Goal: Task Accomplishment & Management: Manage account settings

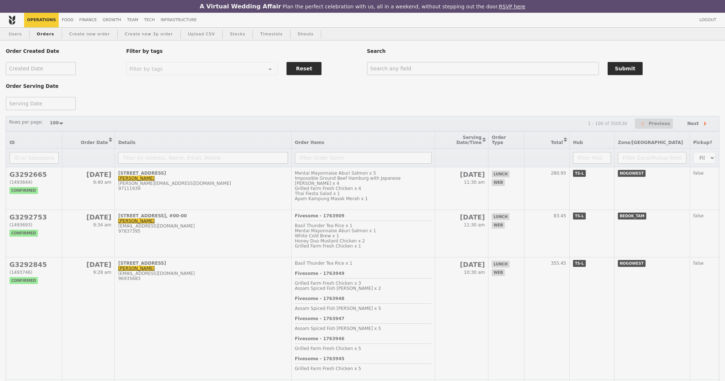
select select "100"
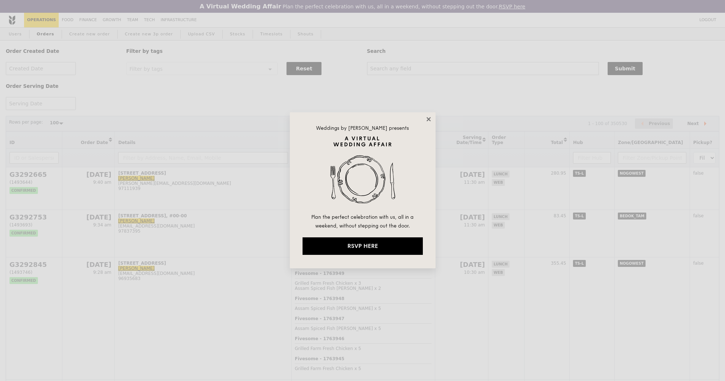
click at [428, 119] on icon at bounding box center [428, 119] width 4 height 4
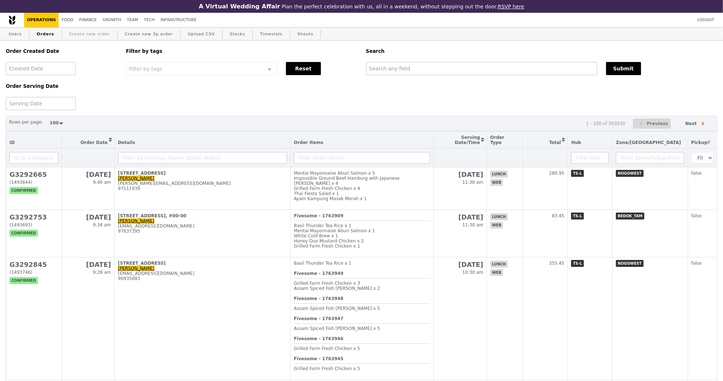
click at [97, 35] on link "Create new order" at bounding box center [89, 34] width 47 height 13
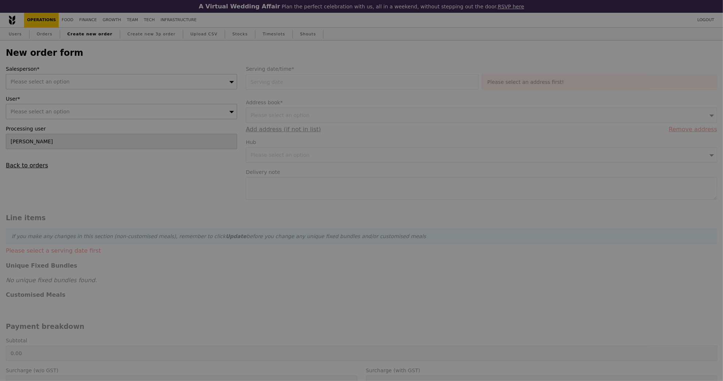
type input "Confirm"
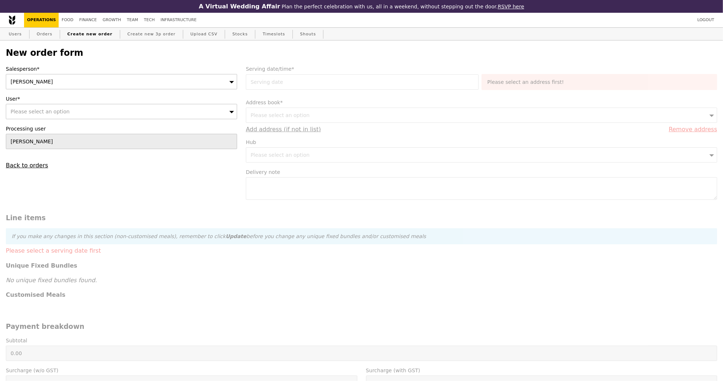
click at [181, 116] on div "Please select an option" at bounding box center [121, 111] width 231 height 15
type input "[EMAIL_ADDRESS][DOMAIN_NAME]"
type input "Confirm"
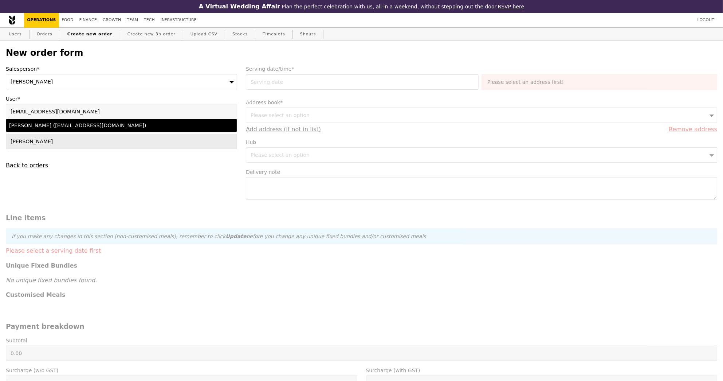
type input "[EMAIL_ADDRESS][DOMAIN_NAME]"
click at [177, 127] on div "[PERSON_NAME] ([EMAIL_ADDRESS][DOMAIN_NAME])" at bounding box center [93, 125] width 169 height 7
type input "Loading..."
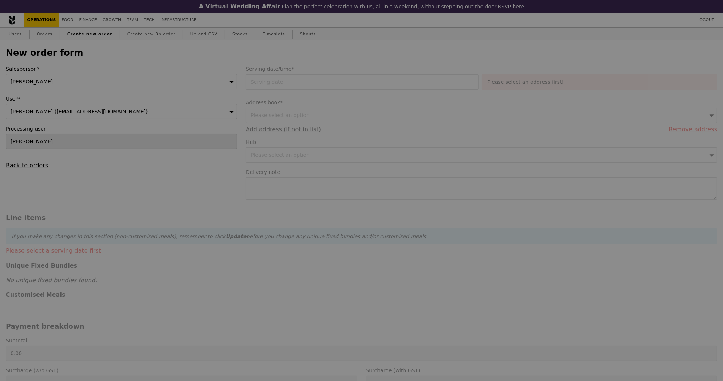
type input "9.13"
type input "9.95"
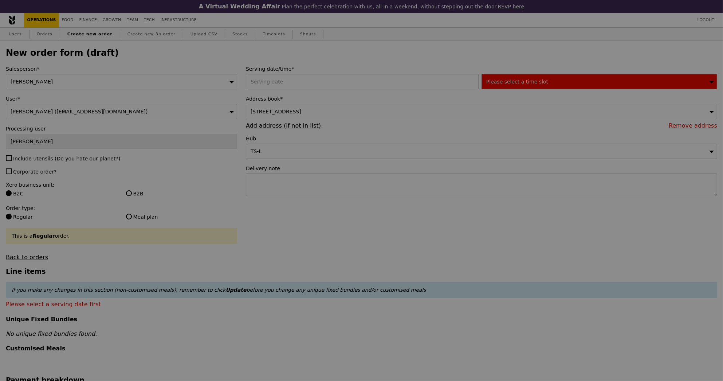
type input "Confirm"
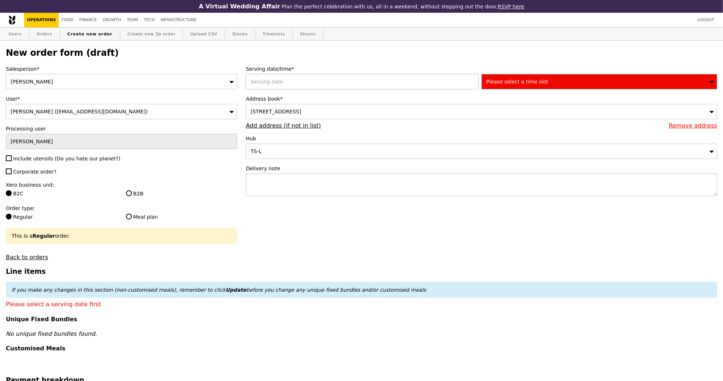
click at [304, 81] on div at bounding box center [364, 81] width 236 height 15
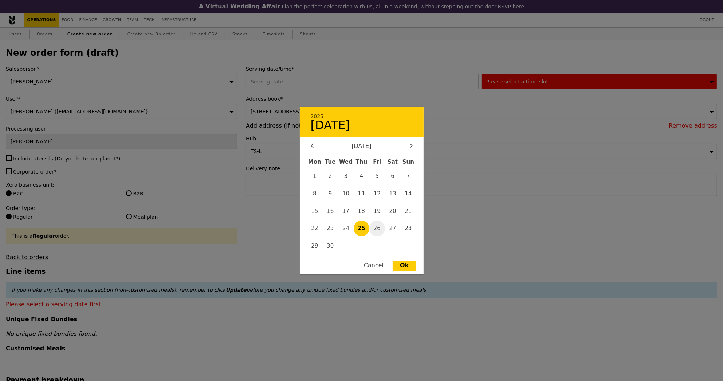
click at [375, 227] on span "26" at bounding box center [378, 228] width 16 height 16
type input "[DATE]"
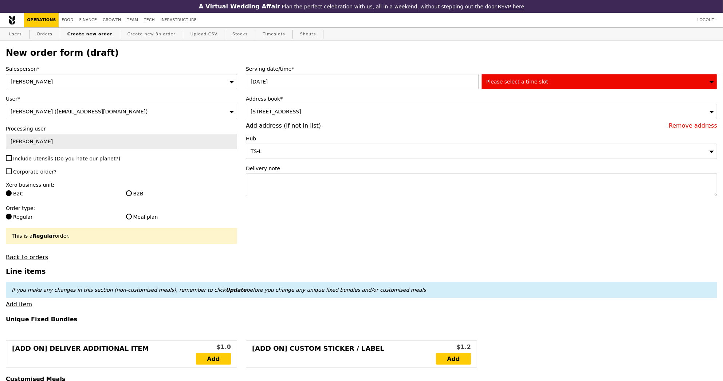
click at [373, 117] on div "[STREET_ADDRESS]" at bounding box center [482, 111] width 472 height 15
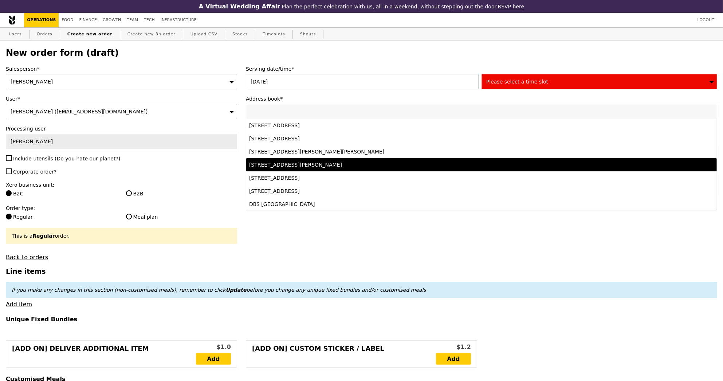
click at [370, 161] on div "[STREET_ADDRESS][PERSON_NAME]" at bounding box center [423, 164] width 349 height 7
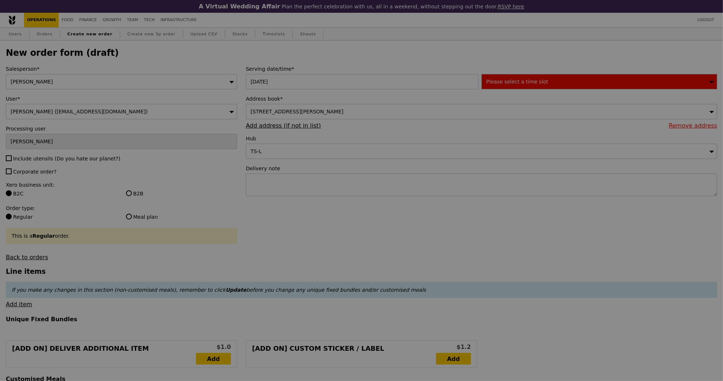
type input "Confirm"
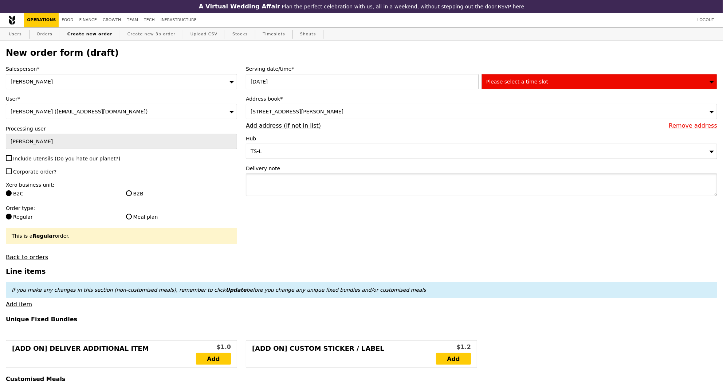
click at [431, 177] on textarea at bounding box center [482, 184] width 472 height 23
type textarea "Please deliver by 1215PM. Contact"
type input "Confirm"
paste textarea "[PERSON_NAME] 85023100"
type textarea "Please deliver by 1215PM. Contact [PERSON_NAME] [PHONE_NUMBER]"
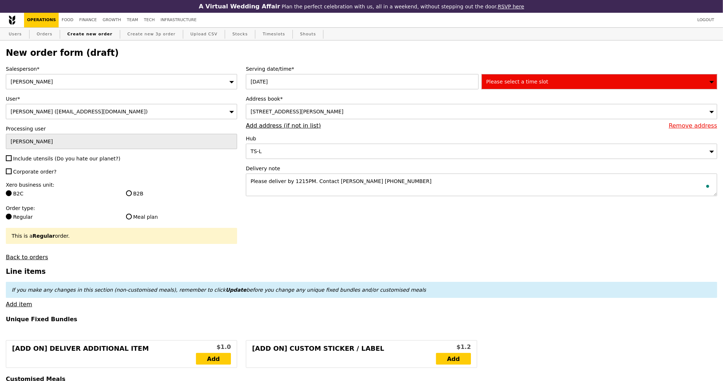
click at [508, 83] on span "Please select a time slot" at bounding box center [518, 82] width 62 height 6
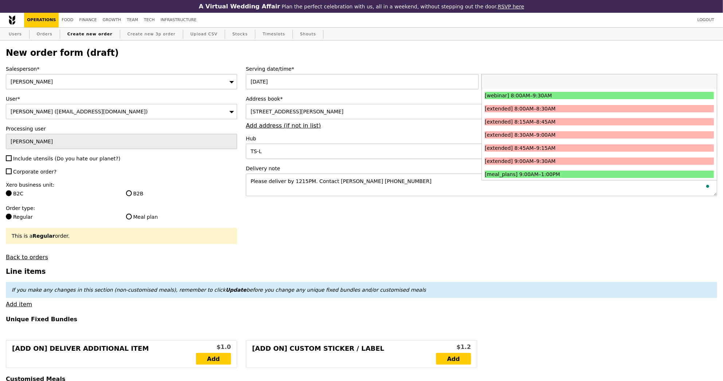
type input "Confirm"
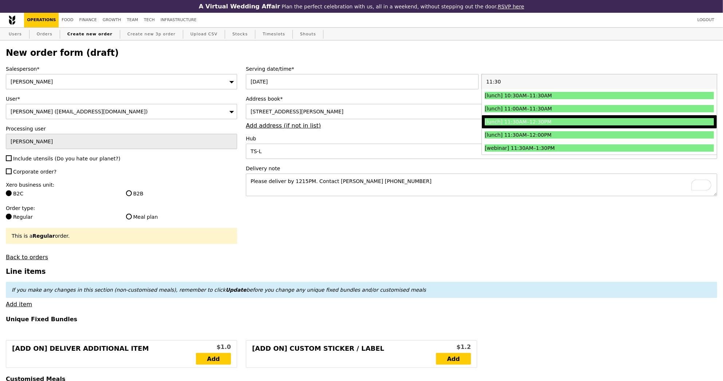
type input "11:30"
click at [520, 122] on div "[lunch] 11:30AM–12:30PM" at bounding box center [571, 121] width 172 height 7
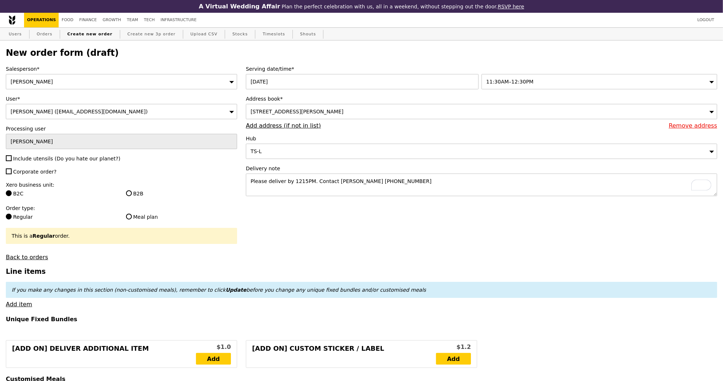
type input "Confirm"
click at [62, 160] on span "Include utensils (Do you hate our planet?)" at bounding box center [66, 159] width 107 height 6
click at [12, 160] on input "Include utensils (Do you hate our planet?)" at bounding box center [9, 158] width 6 height 6
checkbox input "true"
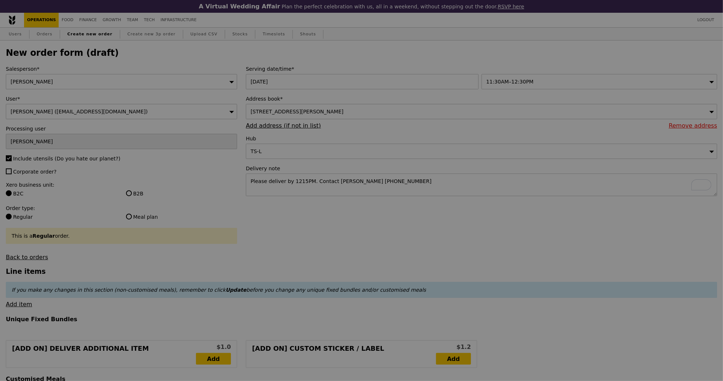
type input "Confirm"
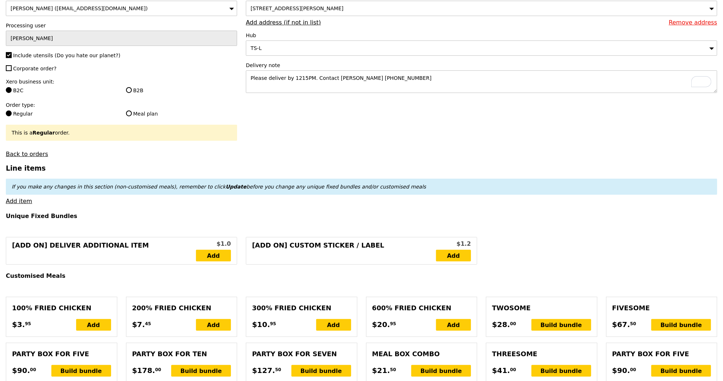
scroll to position [175, 0]
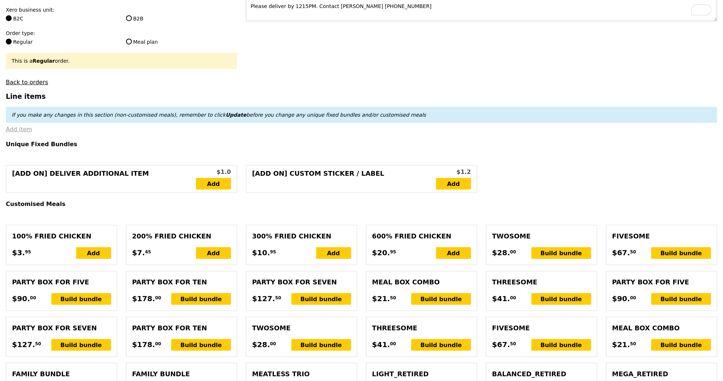
click at [20, 131] on link "Add item" at bounding box center [19, 129] width 26 height 7
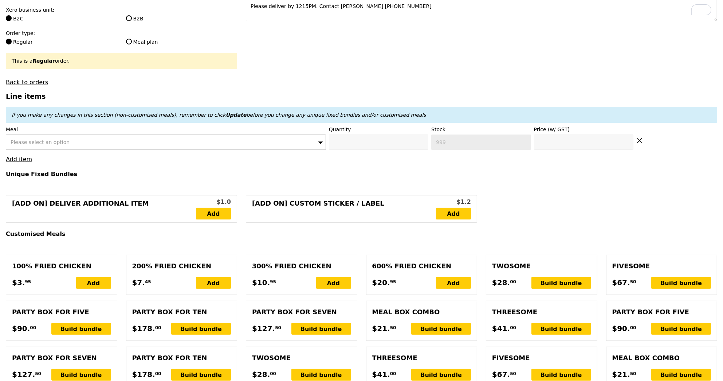
click at [291, 145] on div "Please select an option" at bounding box center [166, 141] width 320 height 15
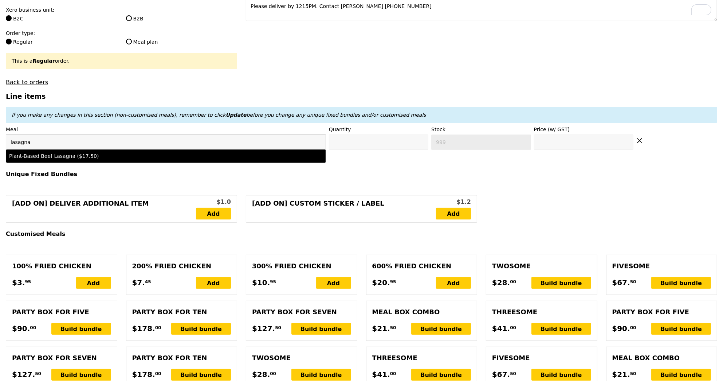
type input "lasagna"
click at [273, 160] on li "Plant-Based Beef Lasagna ($17.50)" at bounding box center [166, 155] width 320 height 13
type input "Confirm anyway"
type input "0"
type input "99"
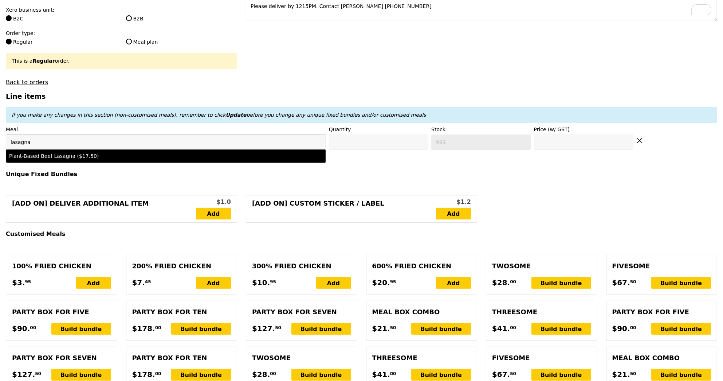
type input "17.5"
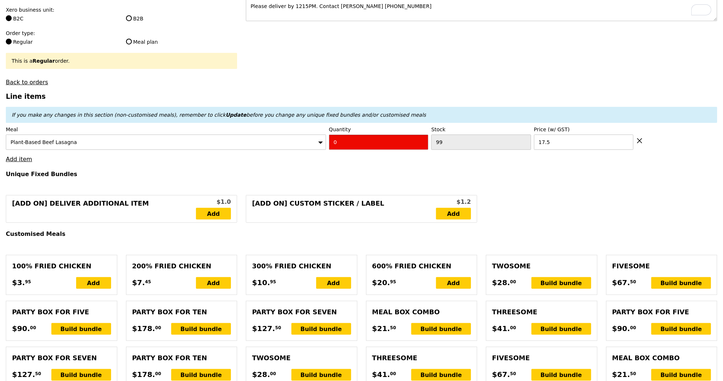
click at [397, 148] on input "0" at bounding box center [378, 141] width 99 height 15
type input "Confirm"
type input "3"
click at [390, 94] on h3 "Line items" at bounding box center [362, 97] width 712 height 8
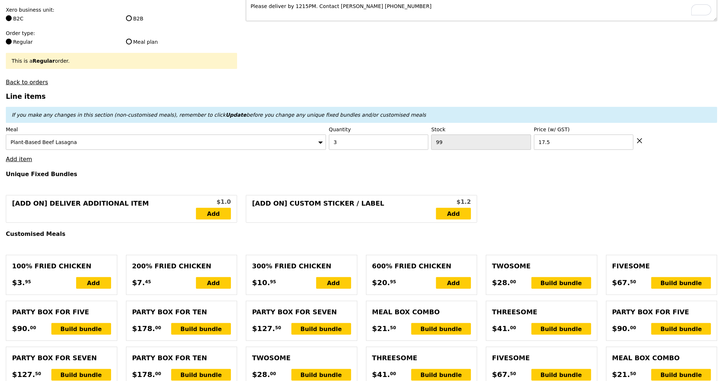
type input "Loading..."
type input "52.50"
type input "5.55"
type input "6.05"
type input "58.55"
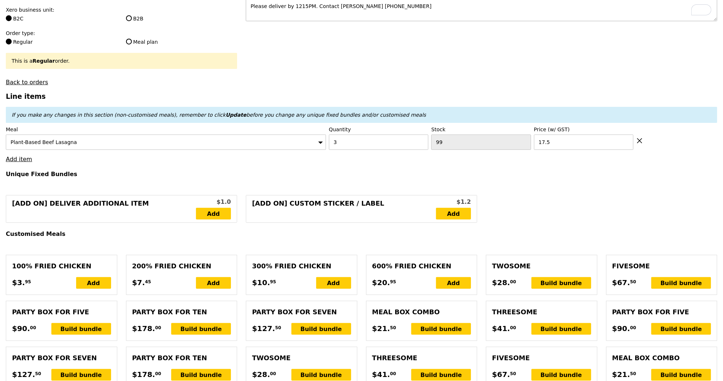
type input "Confirm"
click at [24, 159] on link "Add item" at bounding box center [19, 159] width 26 height 7
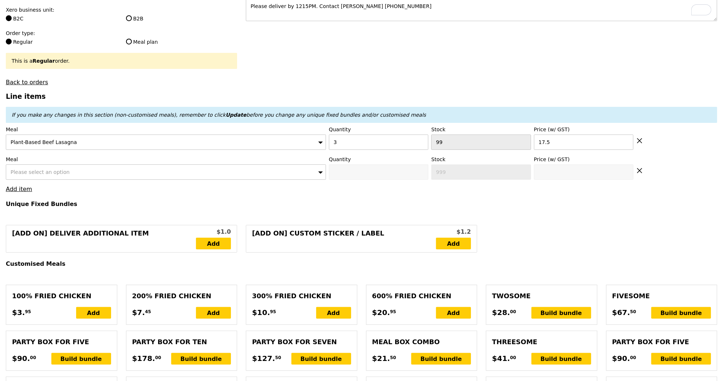
click at [56, 167] on div "Please select an option" at bounding box center [166, 171] width 320 height 15
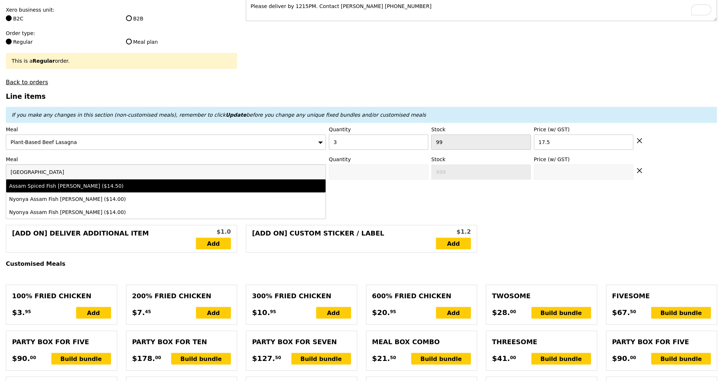
type input "[GEOGRAPHIC_DATA]"
click at [179, 184] on div "Assam Spiced Fish [PERSON_NAME] ($14.50)" at bounding box center [126, 185] width 235 height 7
type input "Confirm anyway"
type input "0"
type input "24"
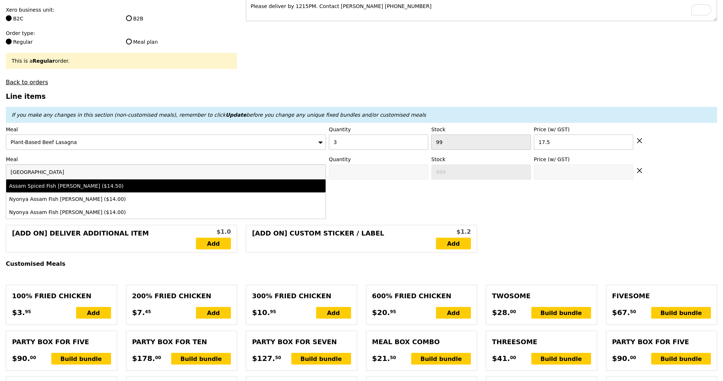
type input "14.5"
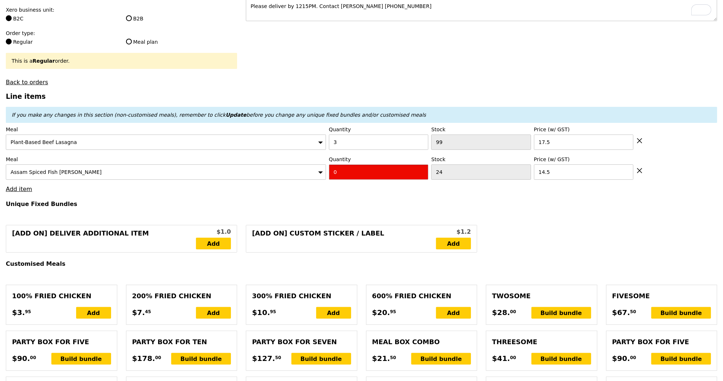
click at [360, 173] on input "0" at bounding box center [378, 171] width 99 height 15
type input "Confirm"
type input "3"
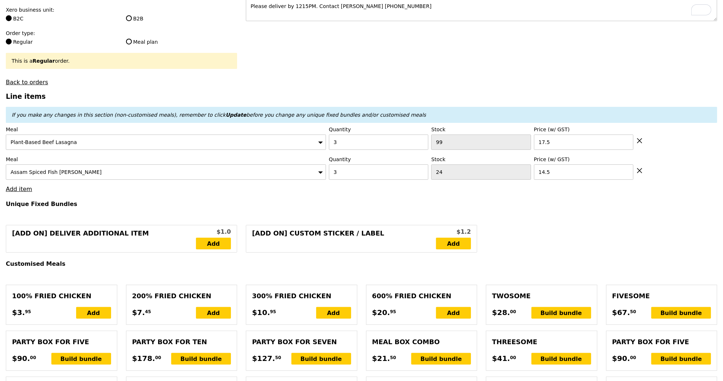
type input "Loading..."
type input "96.00"
type input "3.62"
type input "3.95"
type input "99.95"
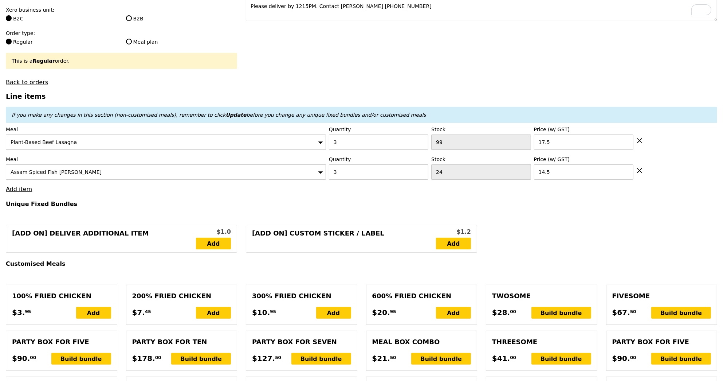
type input "Confirm"
click at [22, 189] on link "Add item" at bounding box center [19, 188] width 26 height 7
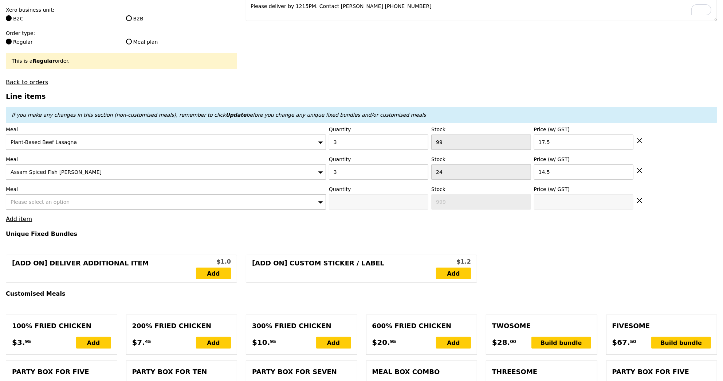
click at [49, 204] on div "Please select an option" at bounding box center [166, 201] width 320 height 15
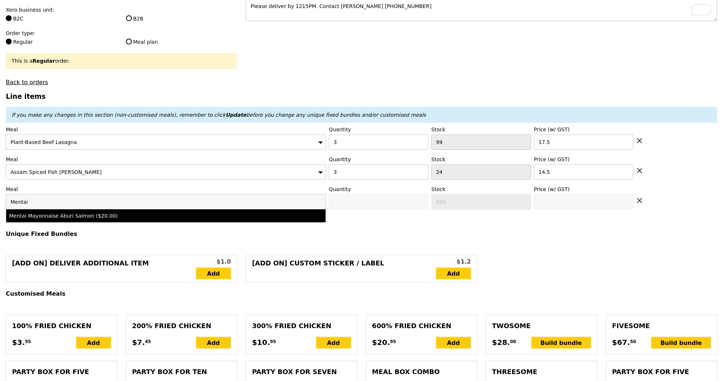
type input "Mentai"
click at [57, 218] on div "Mentai Mayonnaise Aburi Salmon ($20.00)" at bounding box center [126, 215] width 235 height 7
type input "Confirm anyway"
type input "0"
type input "78"
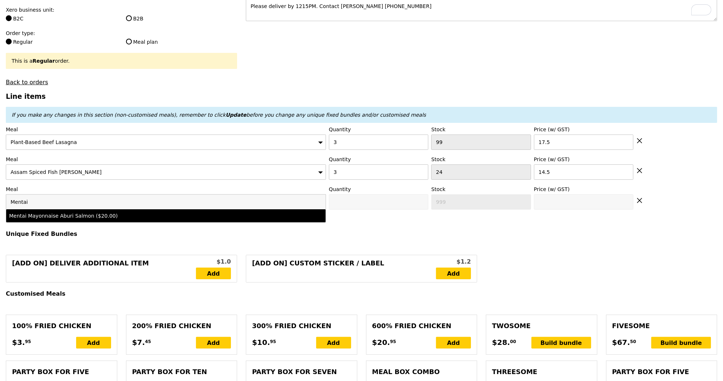
type input "20.0"
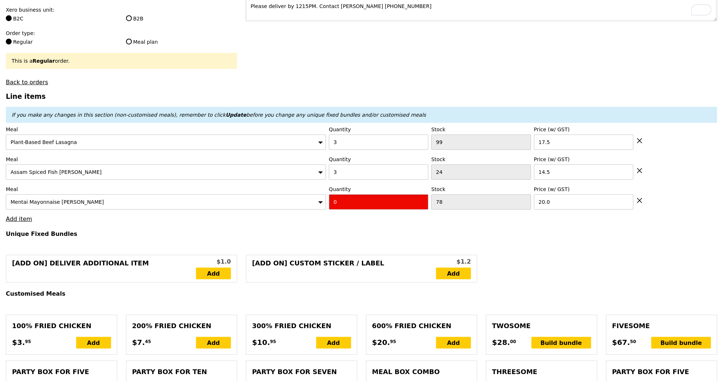
click at [366, 204] on input "0" at bounding box center [378, 201] width 99 height 15
type input "Confirm"
type input "5"
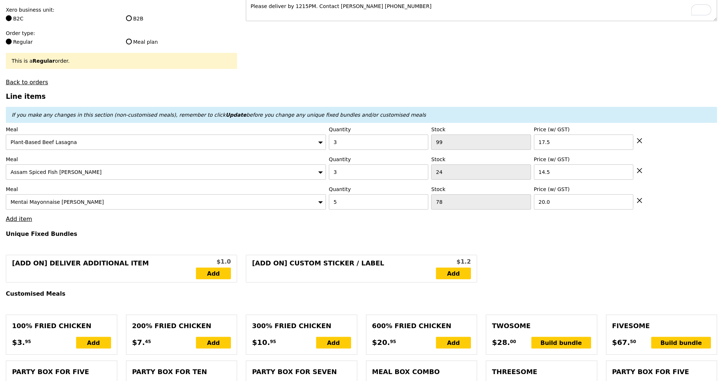
type input "Loading..."
type input "196.00"
type input "199.95"
type input "Confirm"
click at [25, 217] on link "Add item" at bounding box center [19, 218] width 26 height 7
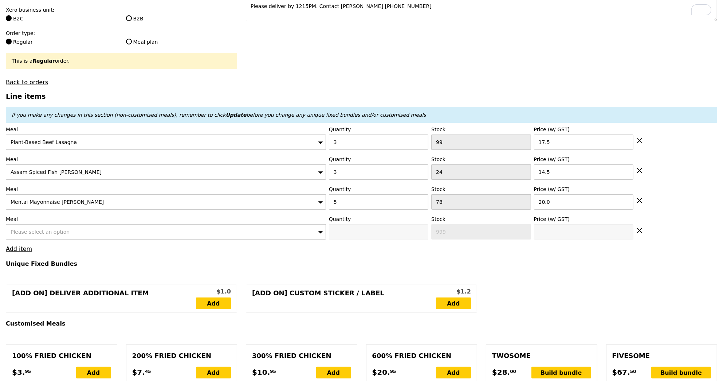
click at [47, 230] on span "Please select an option" at bounding box center [40, 232] width 59 height 6
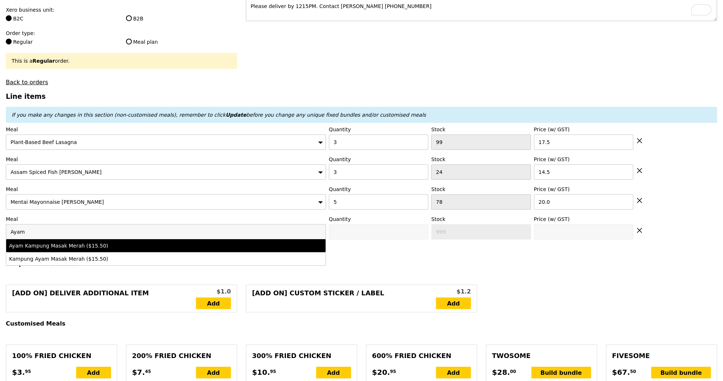
type input "Ayam"
click at [86, 243] on div "Ayam Kampung Masak Merah ($15.50)" at bounding box center [126, 245] width 235 height 7
type input "Confirm anyway"
type input "0"
type input "79"
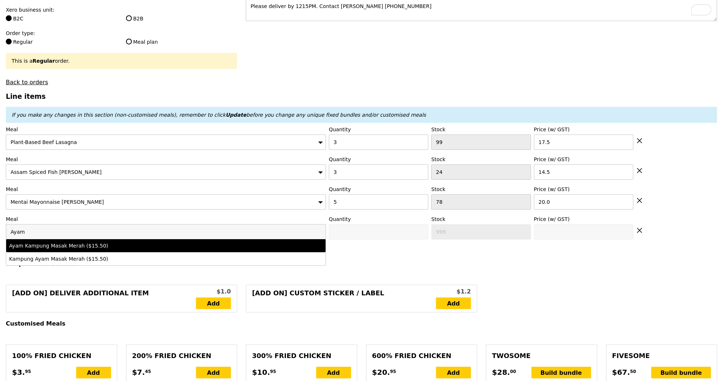
type input "15.5"
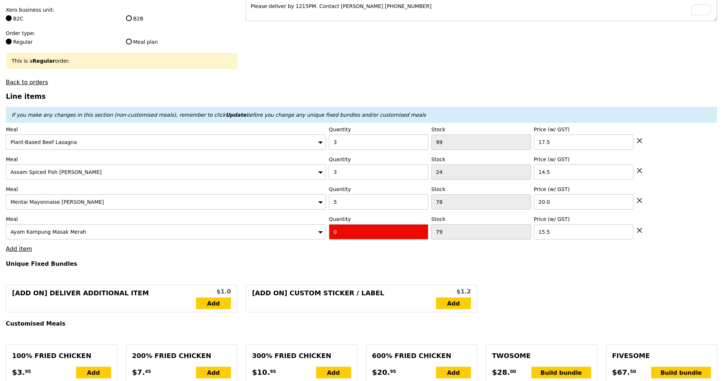
click at [336, 230] on input "0" at bounding box center [378, 231] width 99 height 15
type input "Confirm"
type input "4"
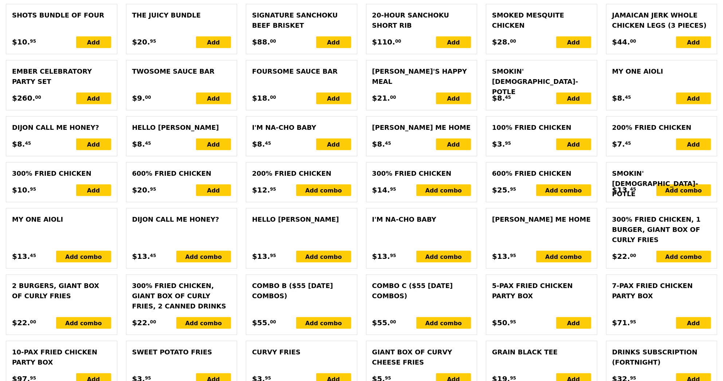
type input "Loading..."
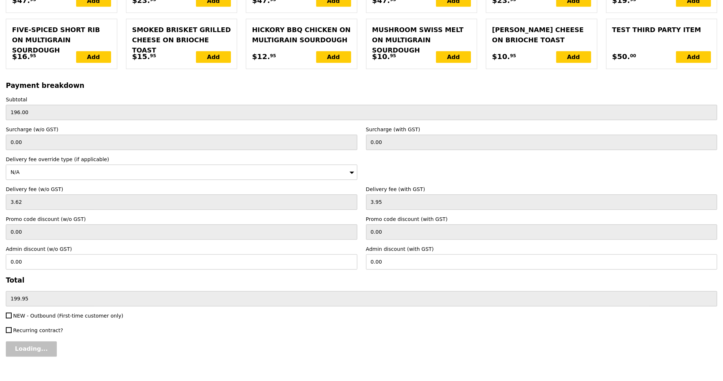
type input "258.00"
type input "261.95"
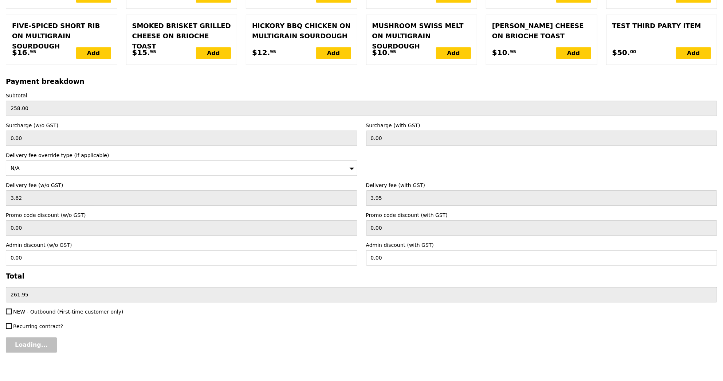
type input "Confirm"
click at [332, 288] on input "261.95" at bounding box center [362, 294] width 712 height 15
click at [420, 254] on input "0.00" at bounding box center [542, 257] width 352 height 15
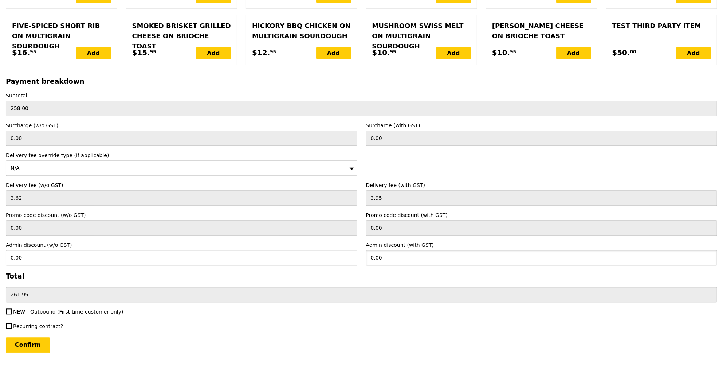
click at [420, 254] on input "0.00" at bounding box center [542, 257] width 352 height 15
paste input "261.95"
type input "261.95"
type input "240.32"
type input "0.00"
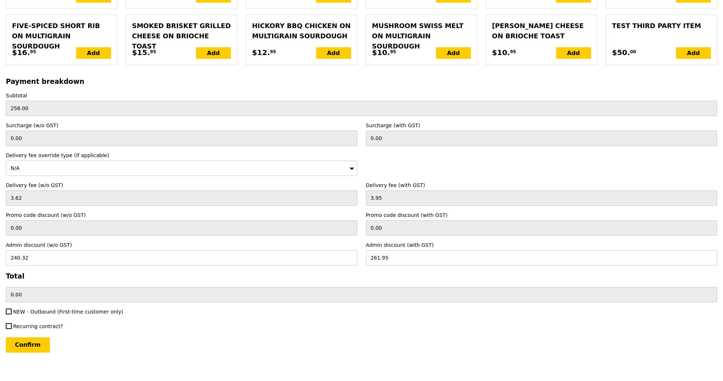
click at [419, 337] on div "Confirm" at bounding box center [362, 344] width 712 height 15
click at [45, 337] on input "Confirm" at bounding box center [28, 344] width 44 height 15
type input "Loading..."
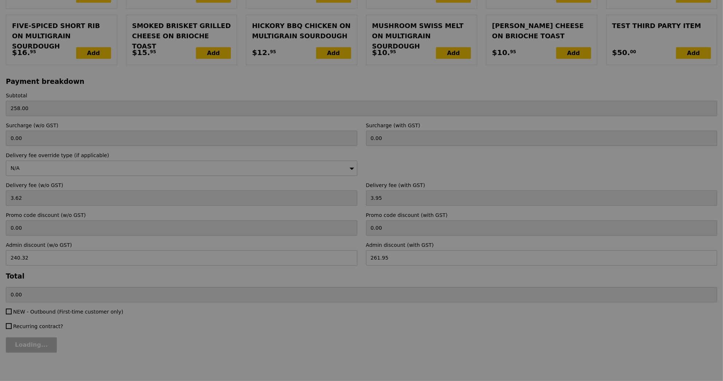
type input "1.79"
type input "1.95"
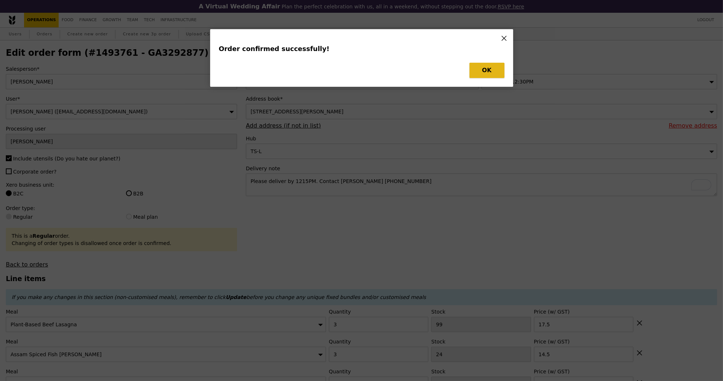
click at [481, 74] on button "OK" at bounding box center [487, 70] width 35 height 15
type input "Loading..."
type input "4"
type input "79"
type input "15.50"
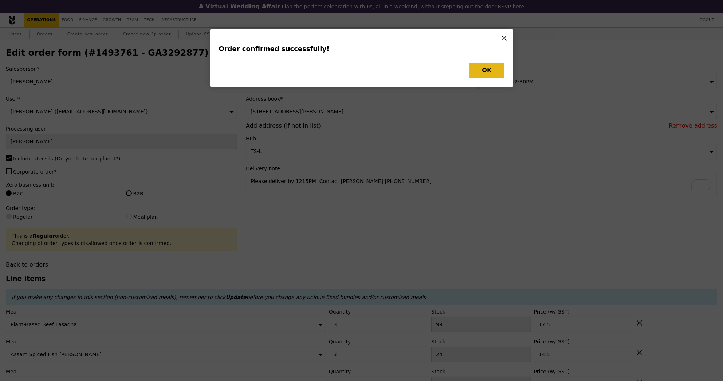
type input "5"
type input "78"
type input "20.00"
type input "3"
type input "24"
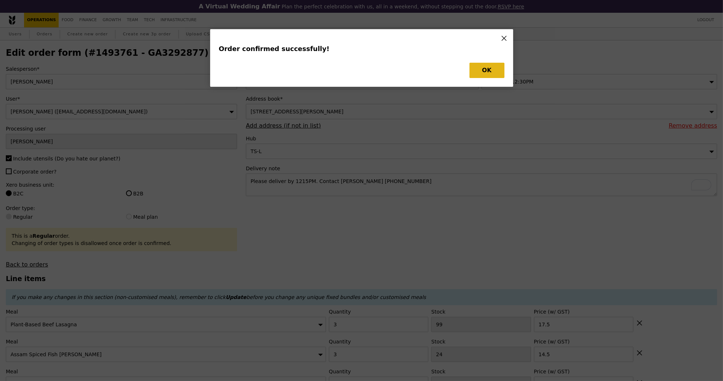
type input "14.50"
type input "3"
type input "99"
type input "17.50"
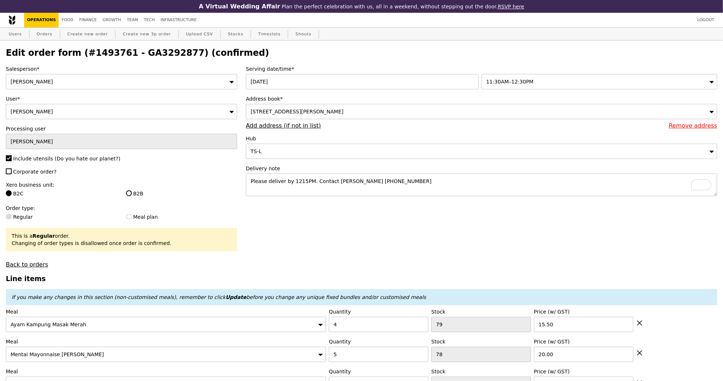
type input "Update"
type input "75"
type input "73"
type input "21"
type input "96"
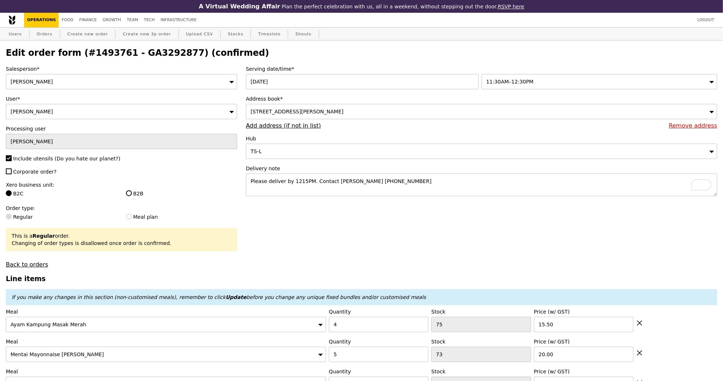
click at [160, 57] on h2 "Edit order form (#1493761 - GA3292877) (confirmed)" at bounding box center [362, 53] width 712 height 10
copy h2 "GA3292877"
click at [47, 35] on link "Orders" at bounding box center [45, 34] width 22 height 13
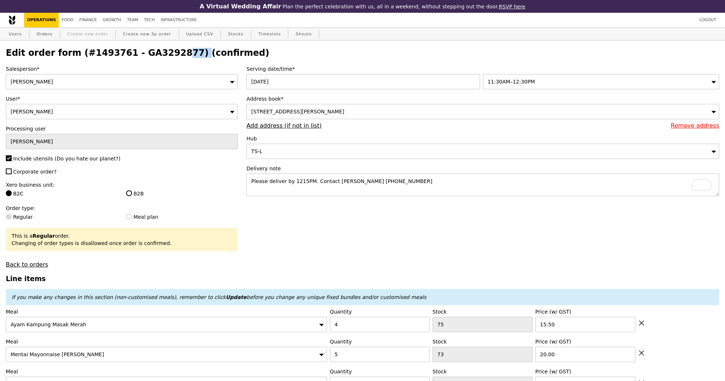
select select "100"
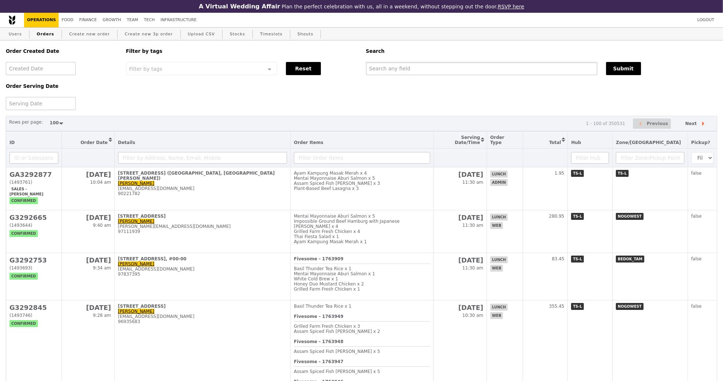
click at [388, 66] on input "text" at bounding box center [481, 68] width 231 height 13
paste input "GA3292877"
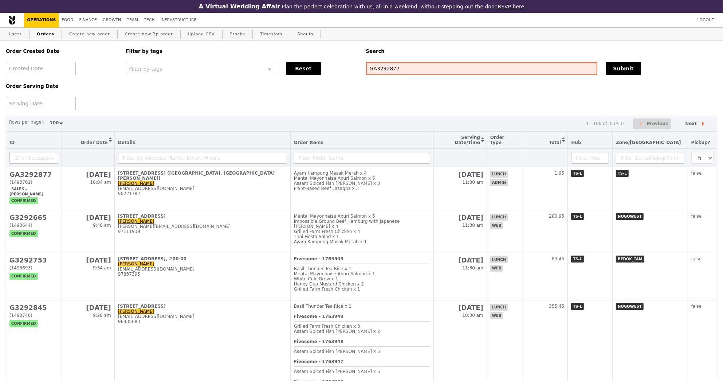
type input "GA3292877"
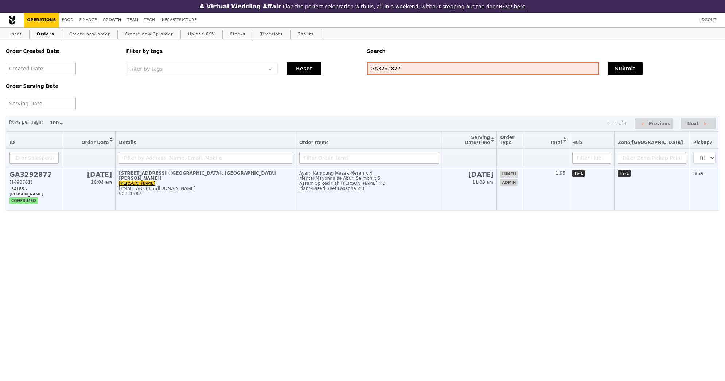
click at [280, 191] on div "90221782" at bounding box center [205, 193] width 173 height 5
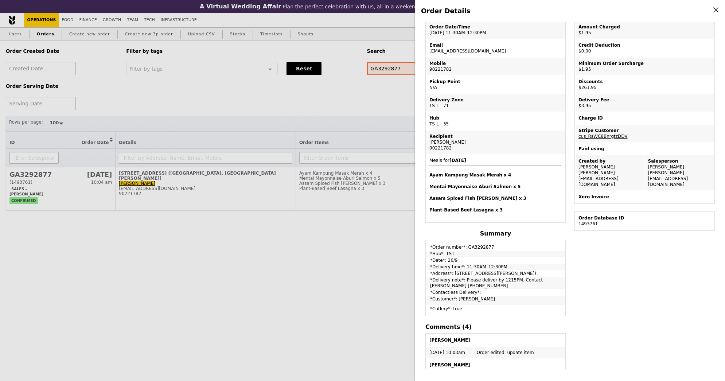
scroll to position [58, 0]
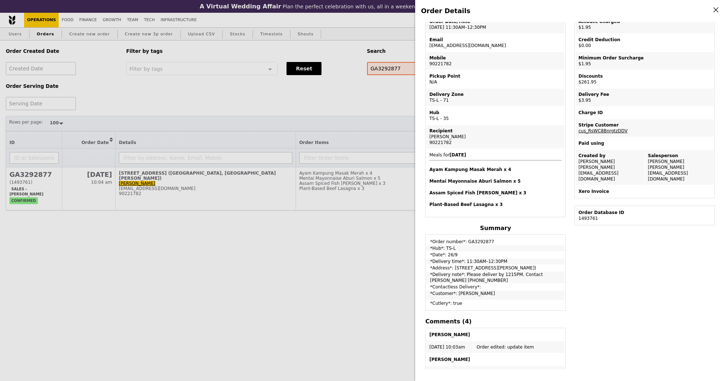
click at [356, 111] on div "Order Details Edit order Changelog Cancel Order ID GA3292877 – View receipt Ord…" at bounding box center [362, 190] width 725 height 381
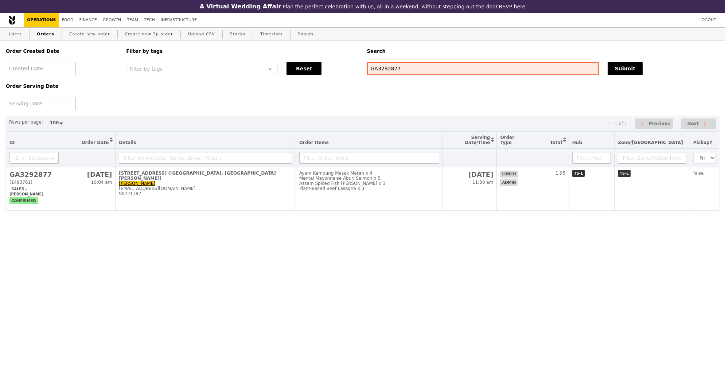
scroll to position [94, 0]
click at [112, 24] on link "Growth" at bounding box center [112, 20] width 24 height 15
